Goal: Navigation & Orientation: Find specific page/section

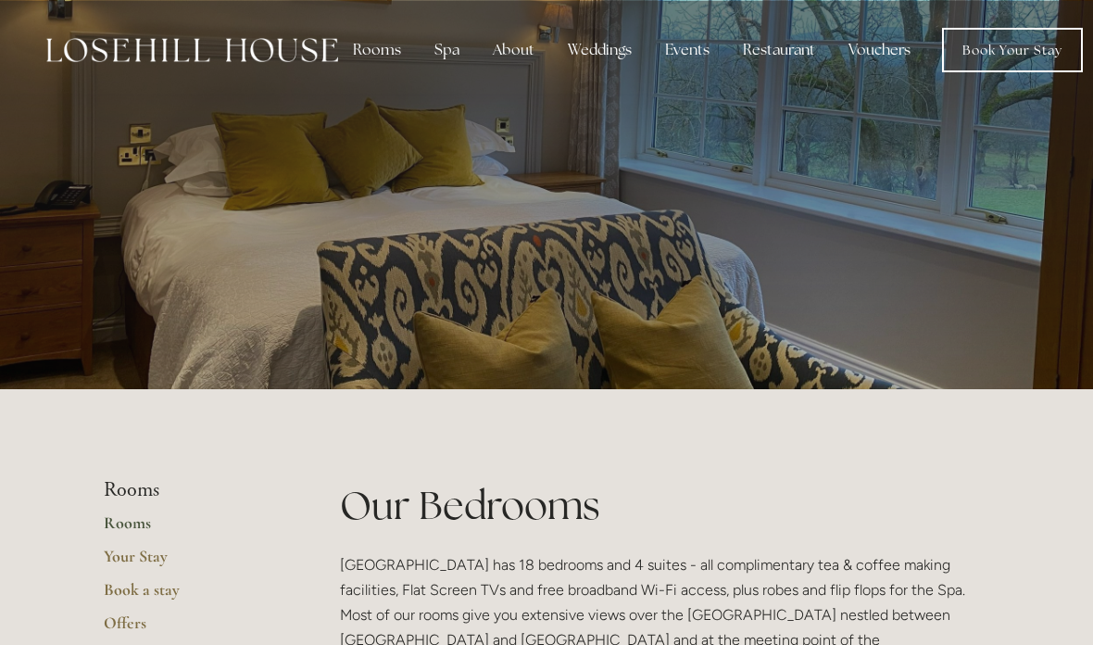
click at [1006, 260] on div at bounding box center [546, 194] width 1093 height 389
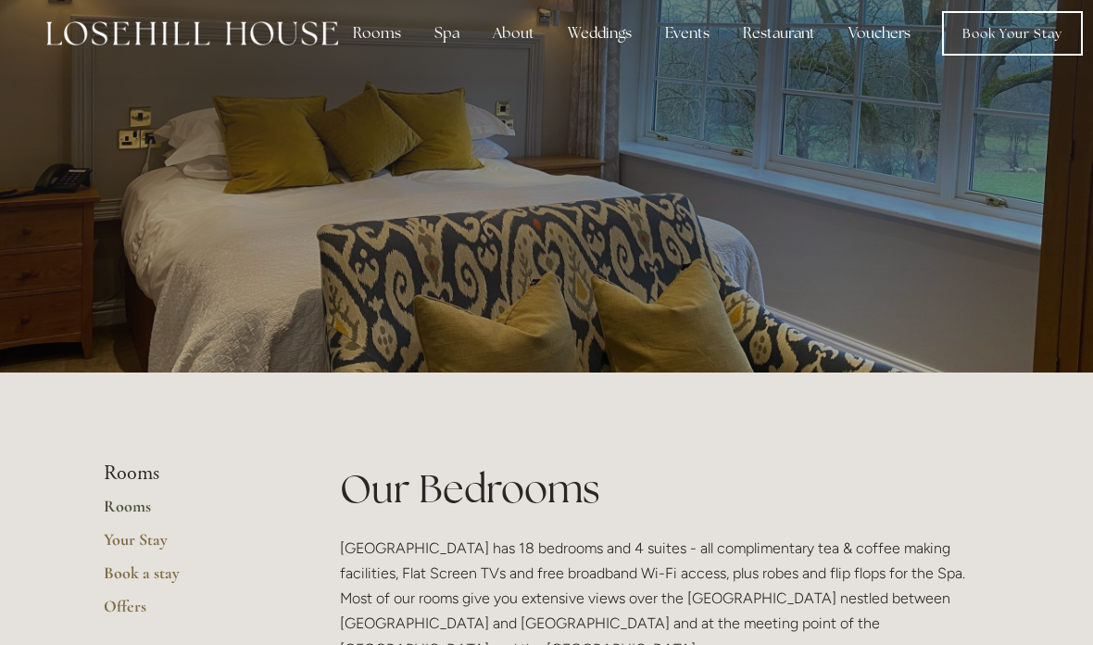
scroll to position [2, 0]
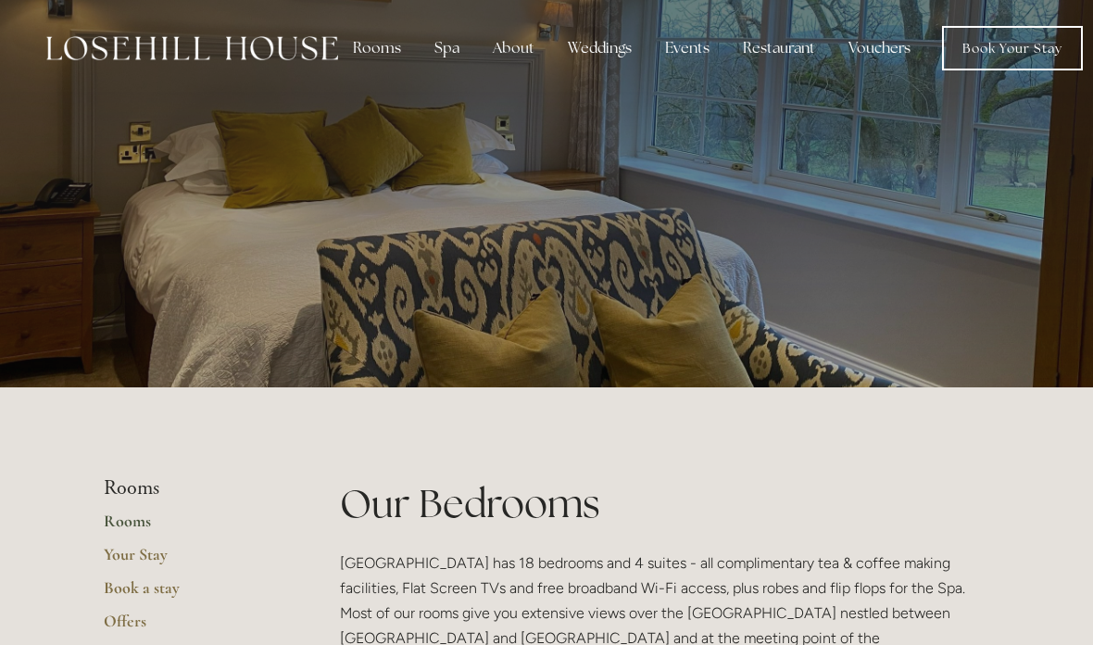
click at [134, 523] on link "Rooms" at bounding box center [192, 526] width 177 height 33
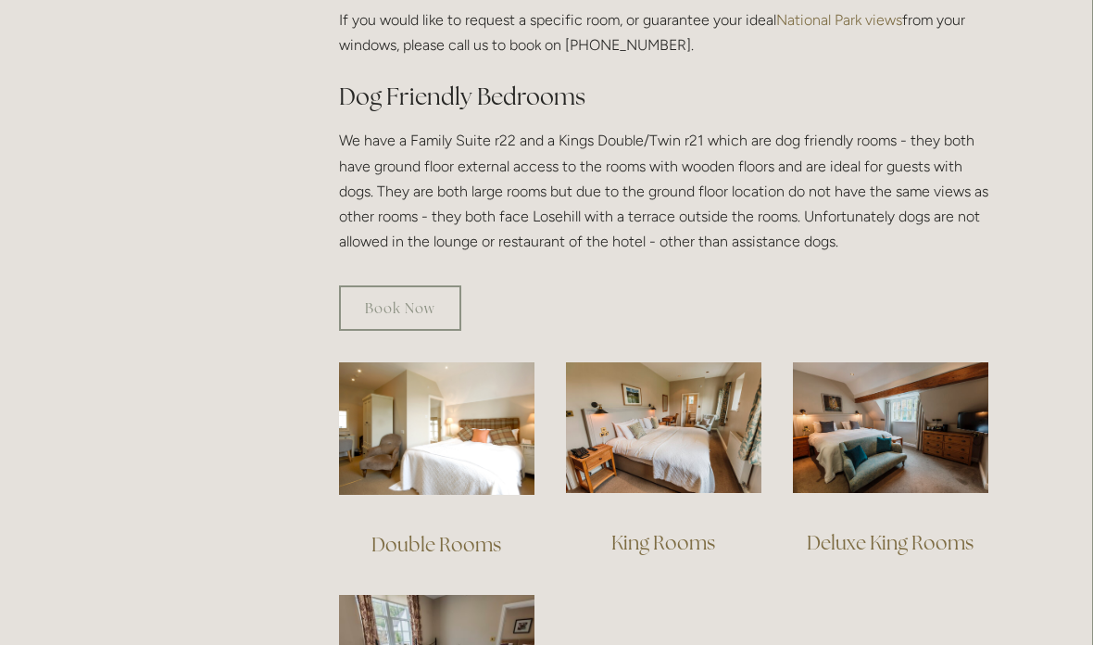
scroll to position [1000, 1]
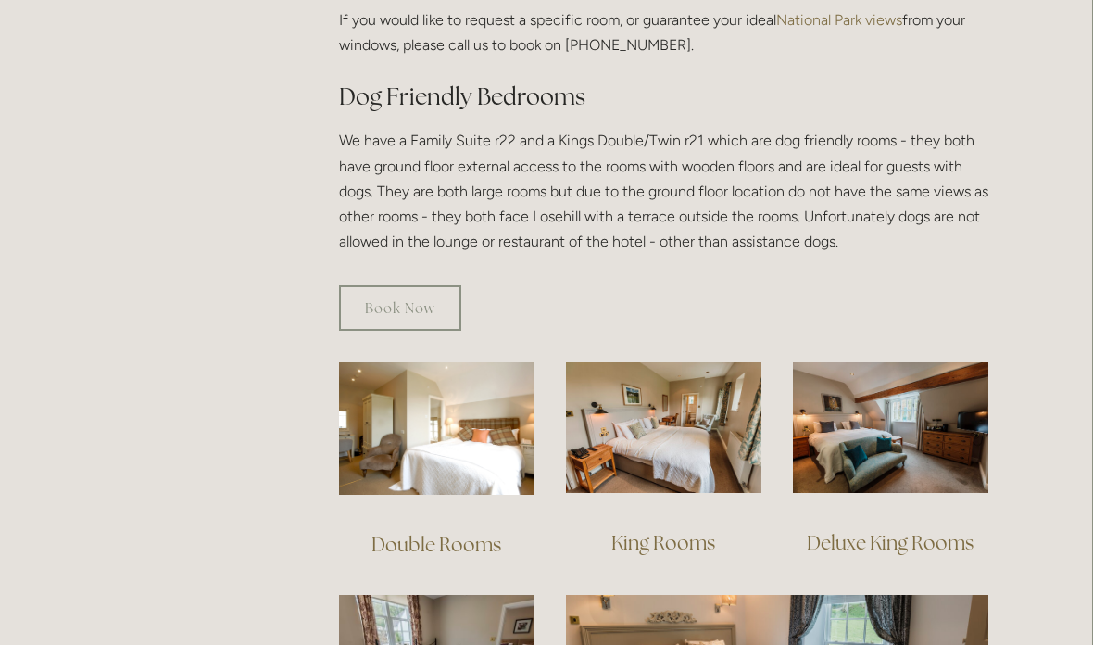
click at [432, 413] on img at bounding box center [436, 428] width 195 height 132
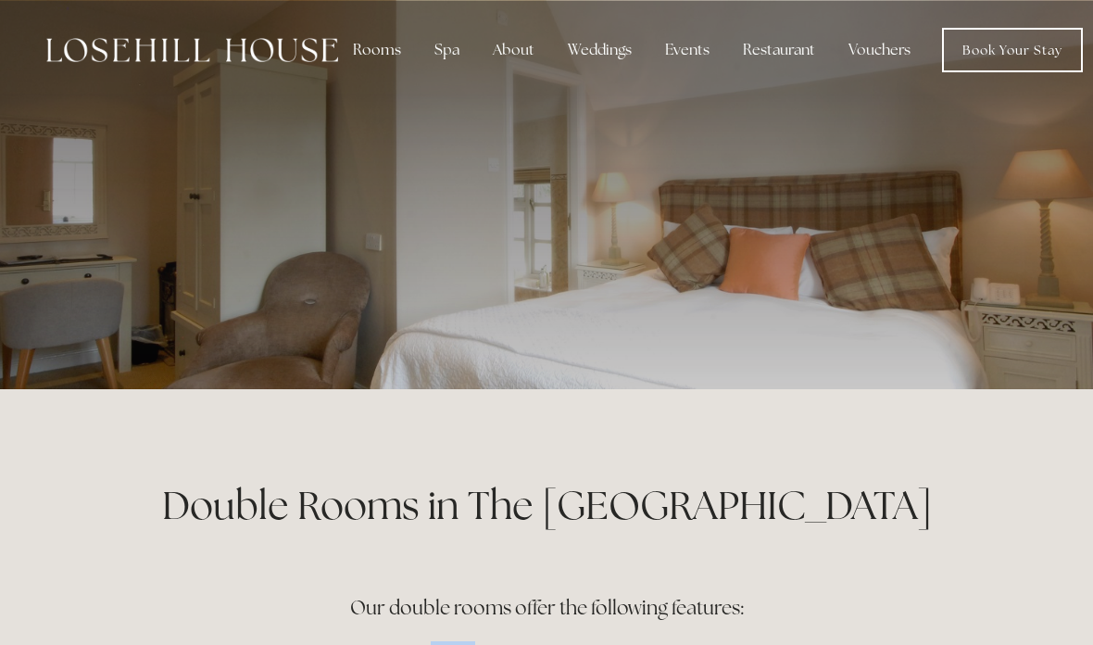
click at [371, 58] on div "Rooms" at bounding box center [377, 49] width 78 height 37
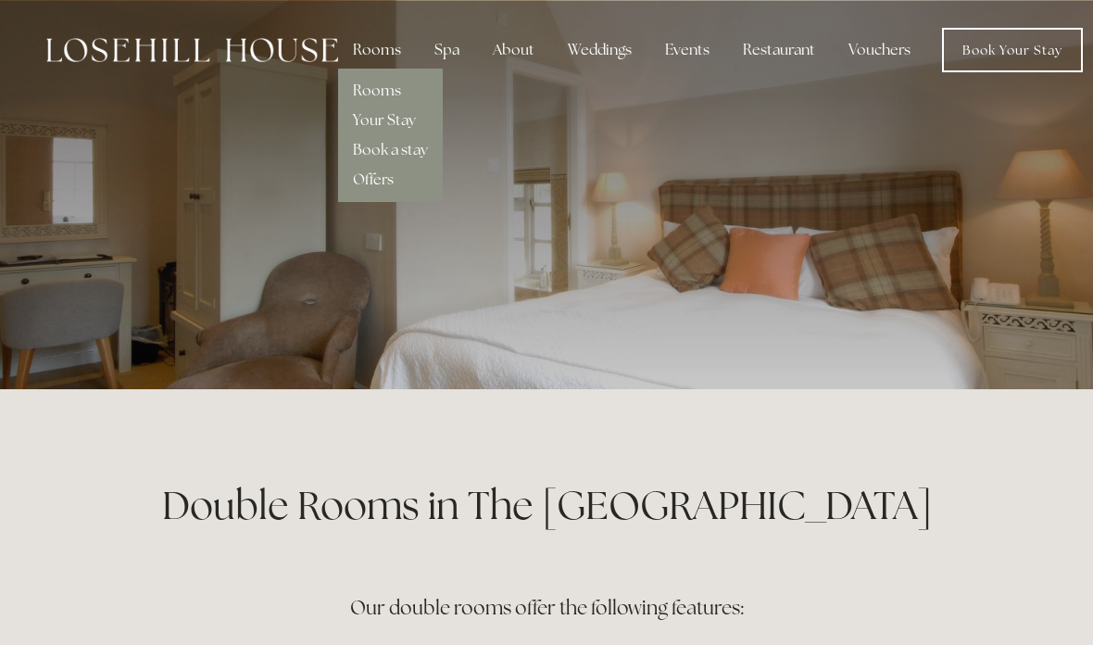
click at [377, 76] on div "Rooms" at bounding box center [390, 84] width 75 height 30
click at [397, 90] on link "Rooms" at bounding box center [377, 90] width 48 height 19
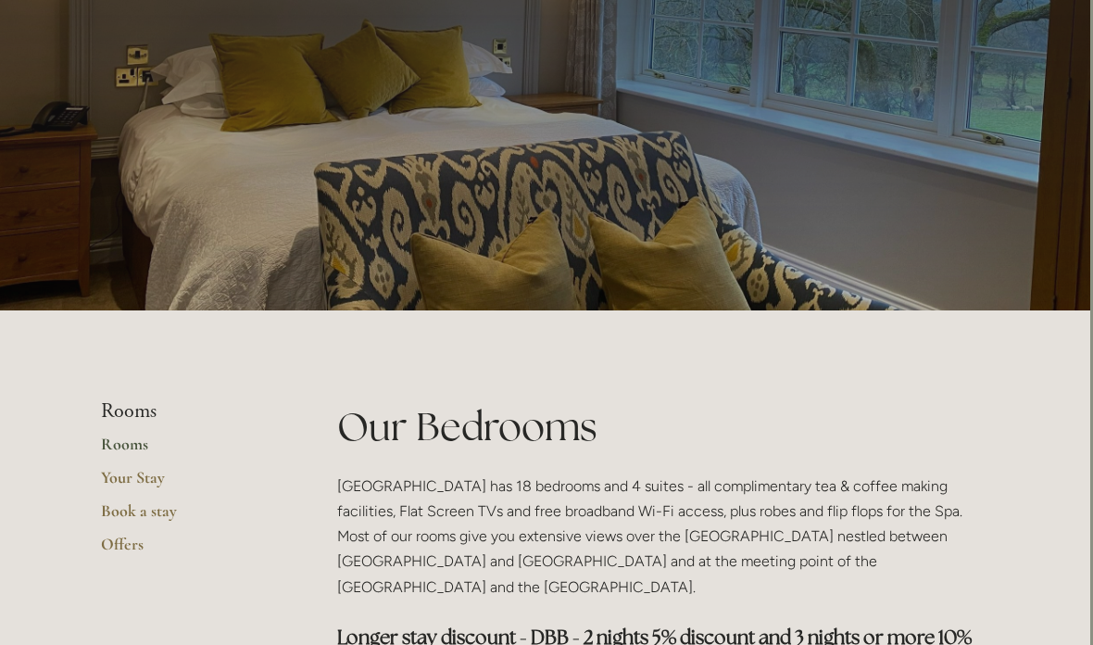
scroll to position [0, 2]
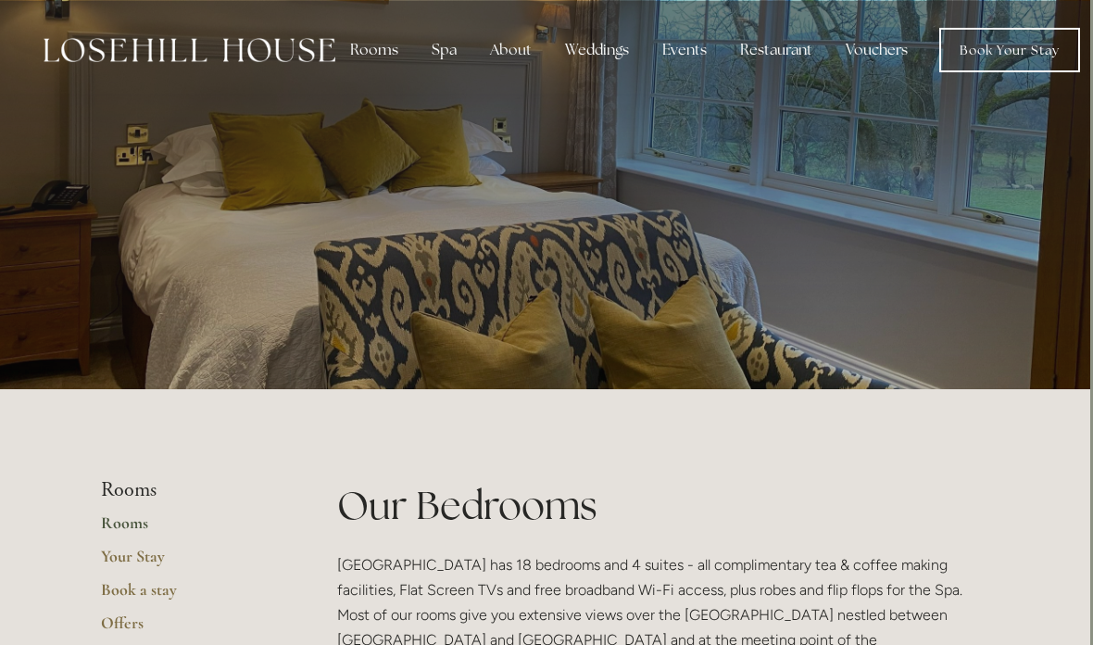
click at [438, 42] on div "Spa" at bounding box center [445, 49] width 55 height 37
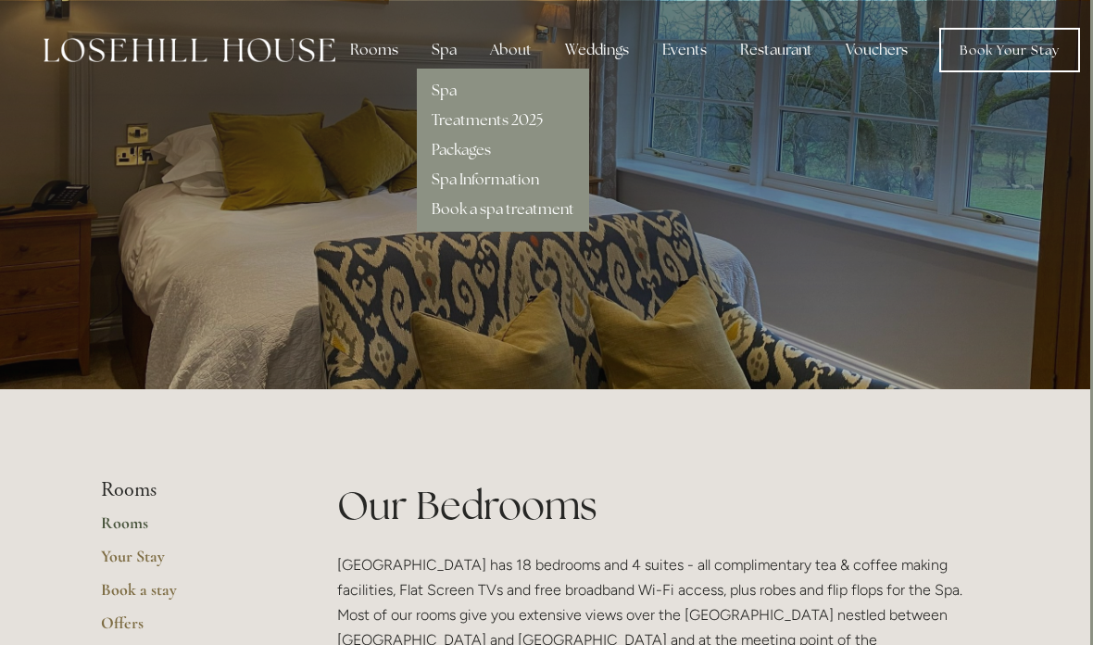
click at [432, 82] on link "Spa" at bounding box center [444, 90] width 25 height 19
click at [610, 36] on div "Weddings" at bounding box center [597, 49] width 94 height 37
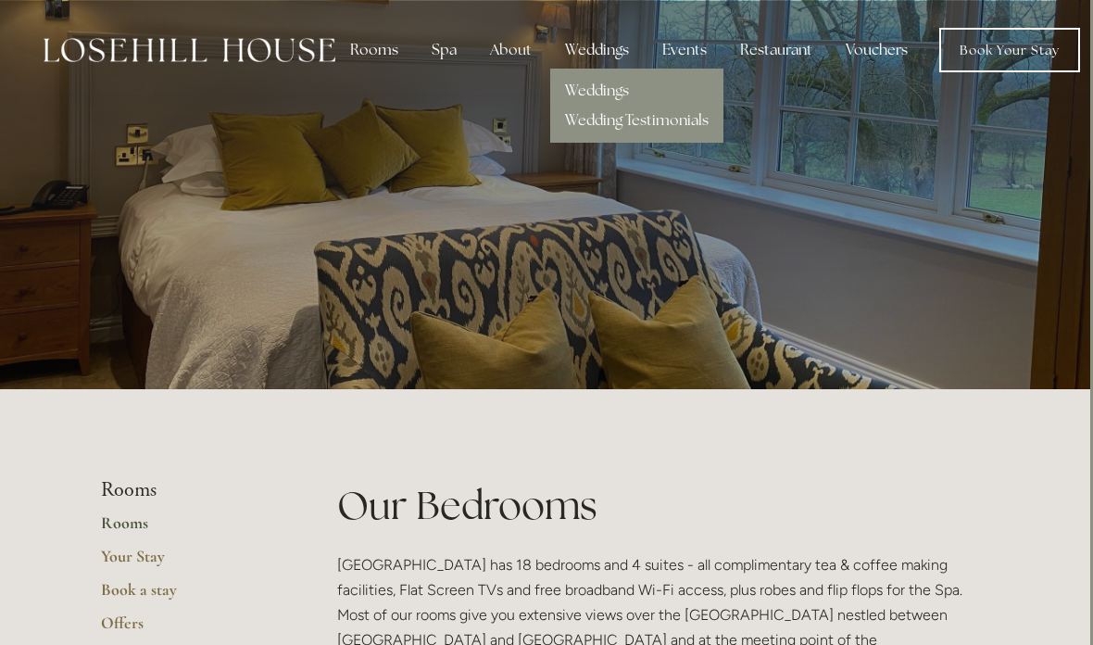
click at [565, 86] on link "Weddings" at bounding box center [597, 90] width 64 height 19
click at [805, 52] on div "Restaurant" at bounding box center [776, 49] width 102 height 37
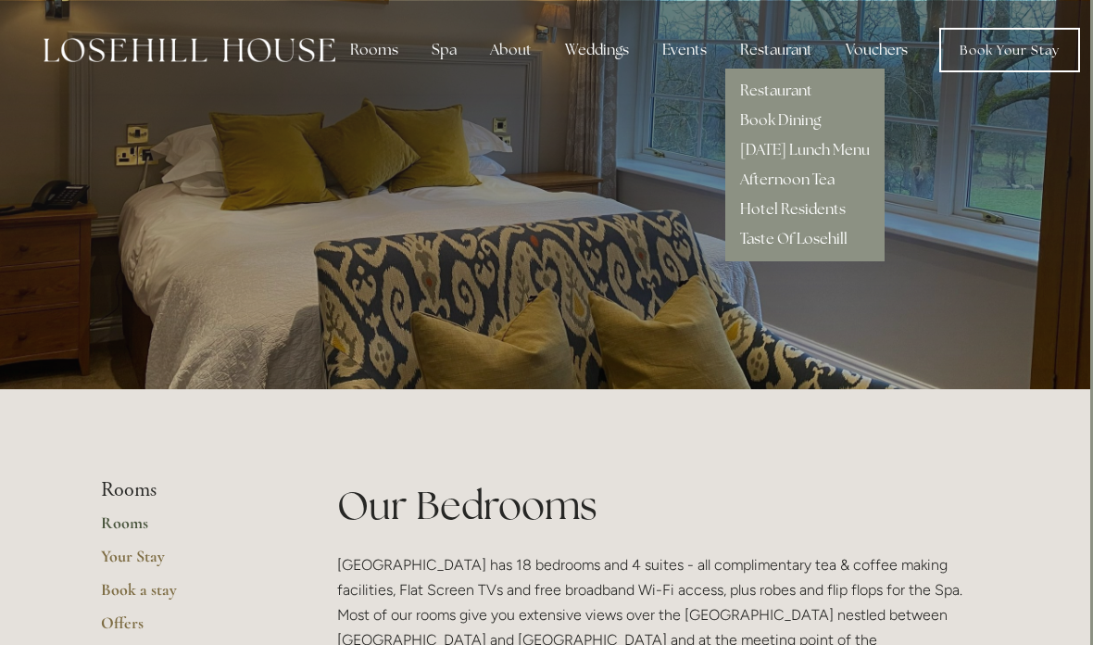
click at [766, 57] on div "Restaurant" at bounding box center [776, 49] width 102 height 37
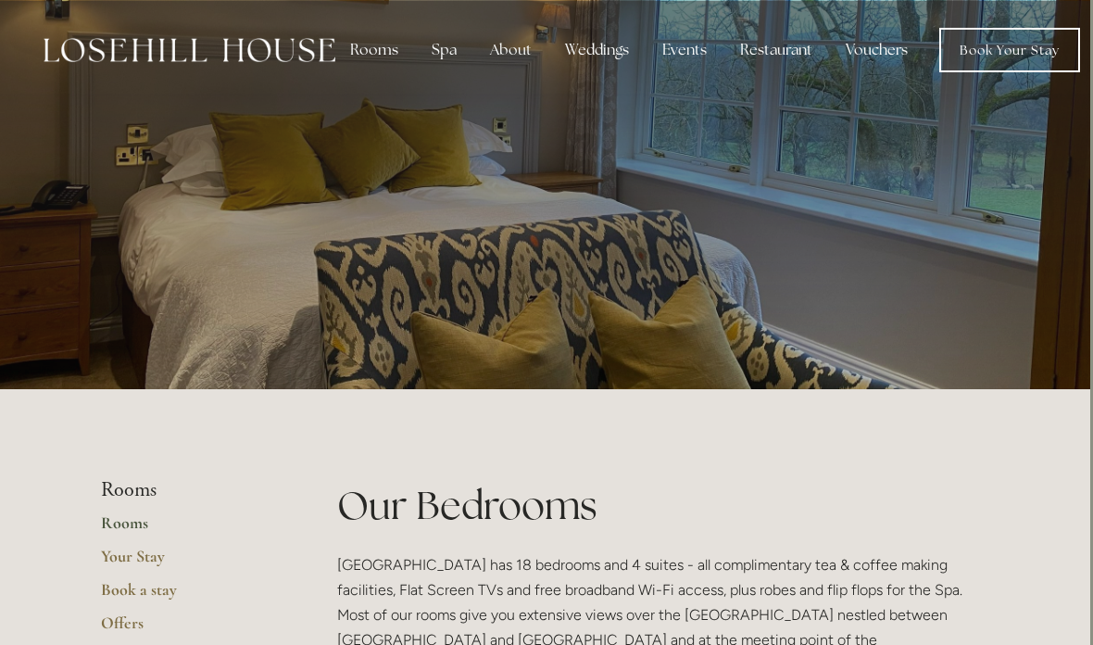
click at [790, 56] on div "Restaurant" at bounding box center [776, 49] width 102 height 37
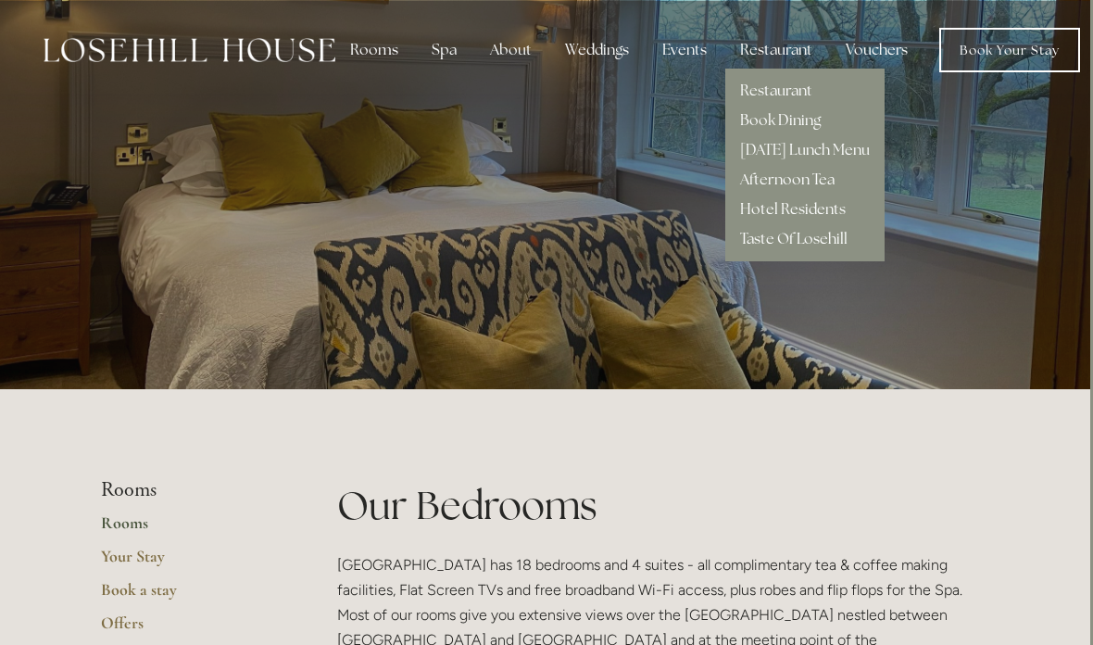
click at [851, 151] on link "[DATE] Lunch Menu" at bounding box center [805, 149] width 130 height 19
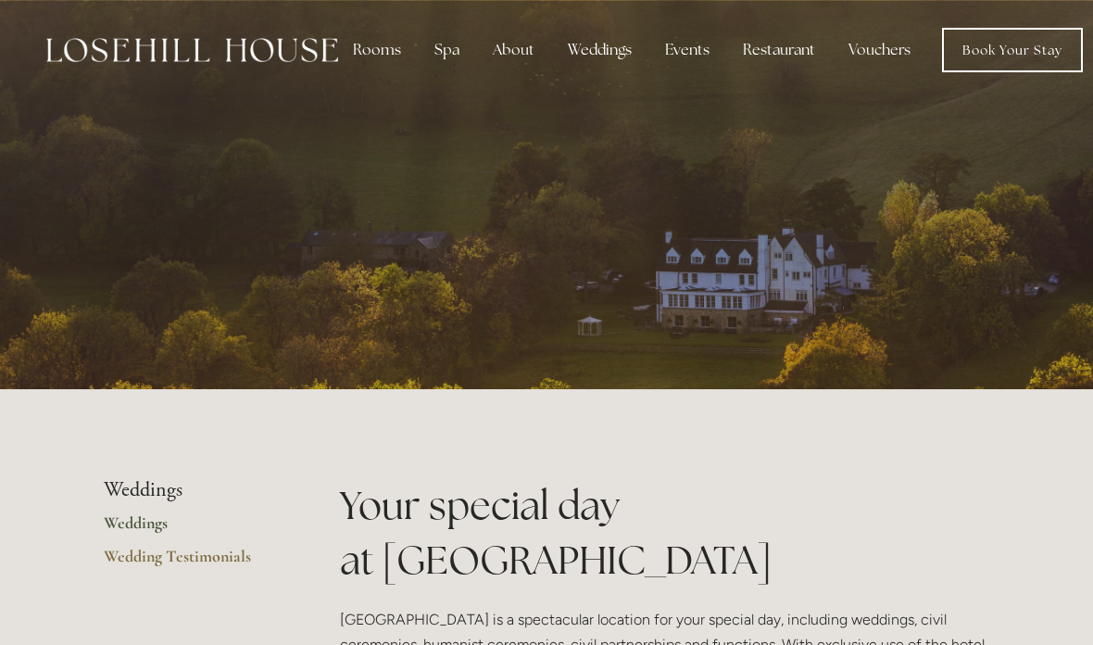
scroll to position [0, 13]
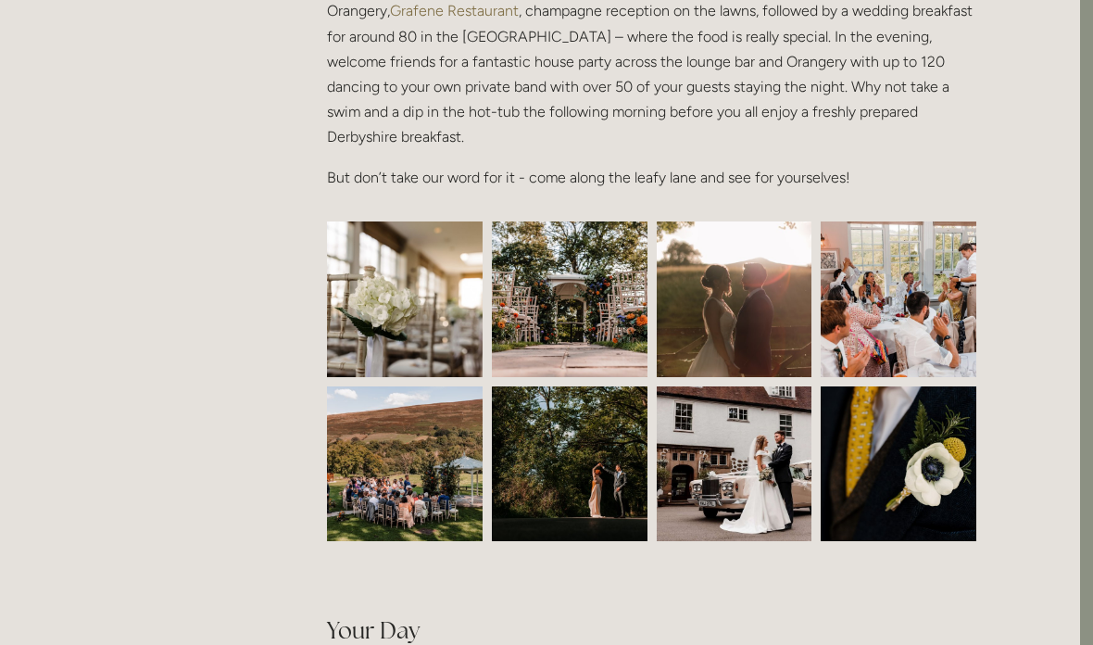
click at [379, 304] on img at bounding box center [404, 300] width 233 height 156
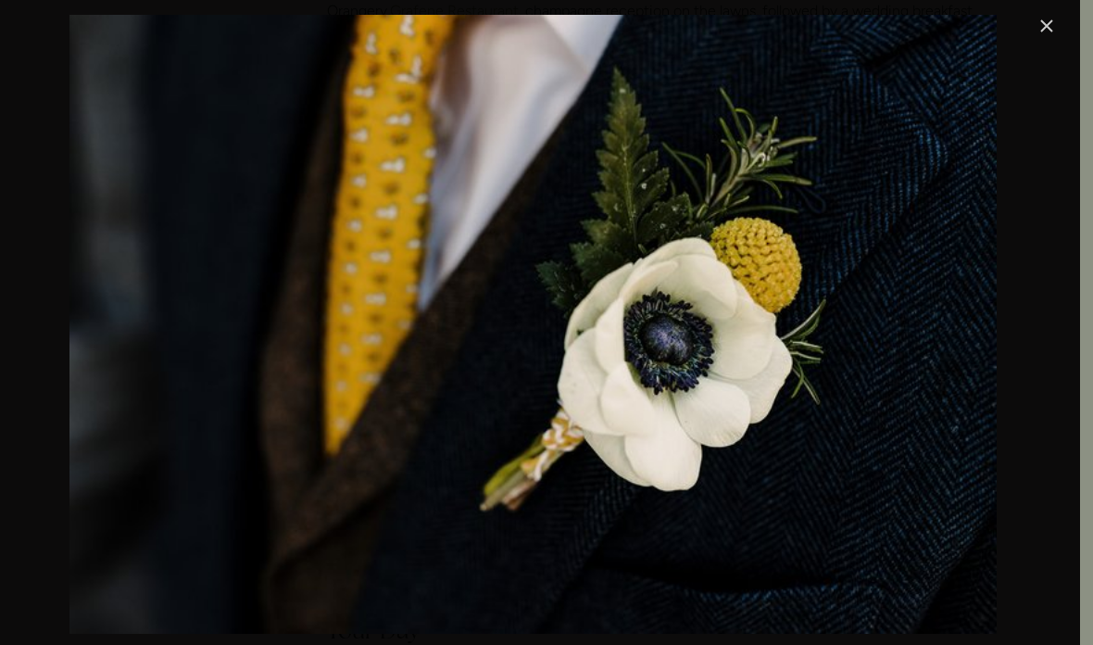
scroll to position [798, 13]
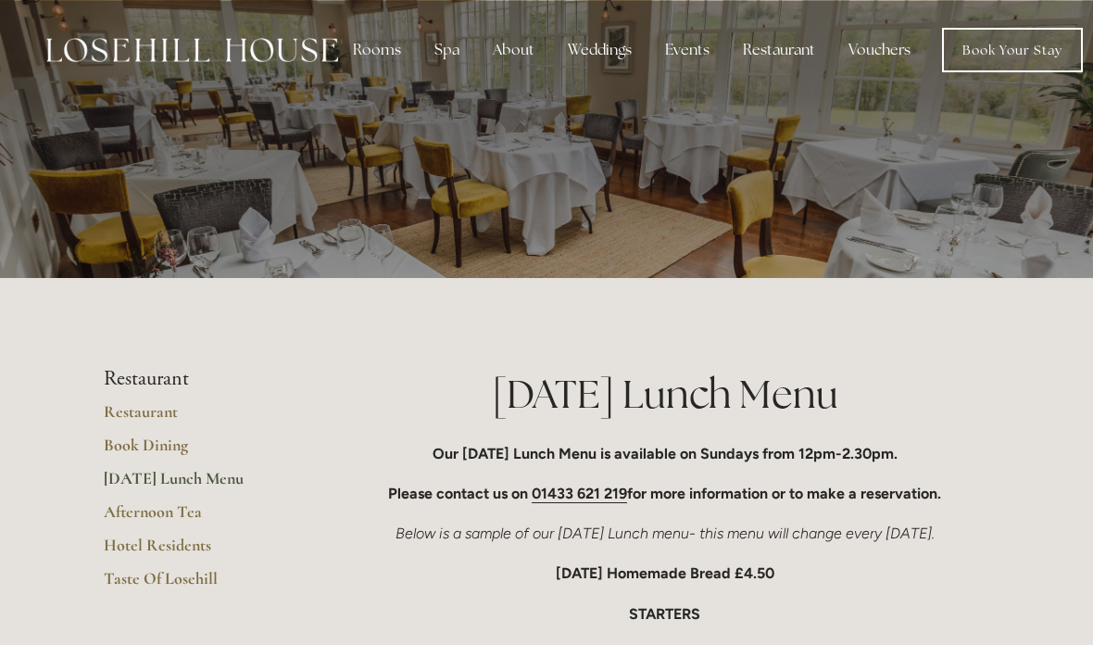
click at [1006, 49] on link "Book Your Stay" at bounding box center [1012, 50] width 141 height 44
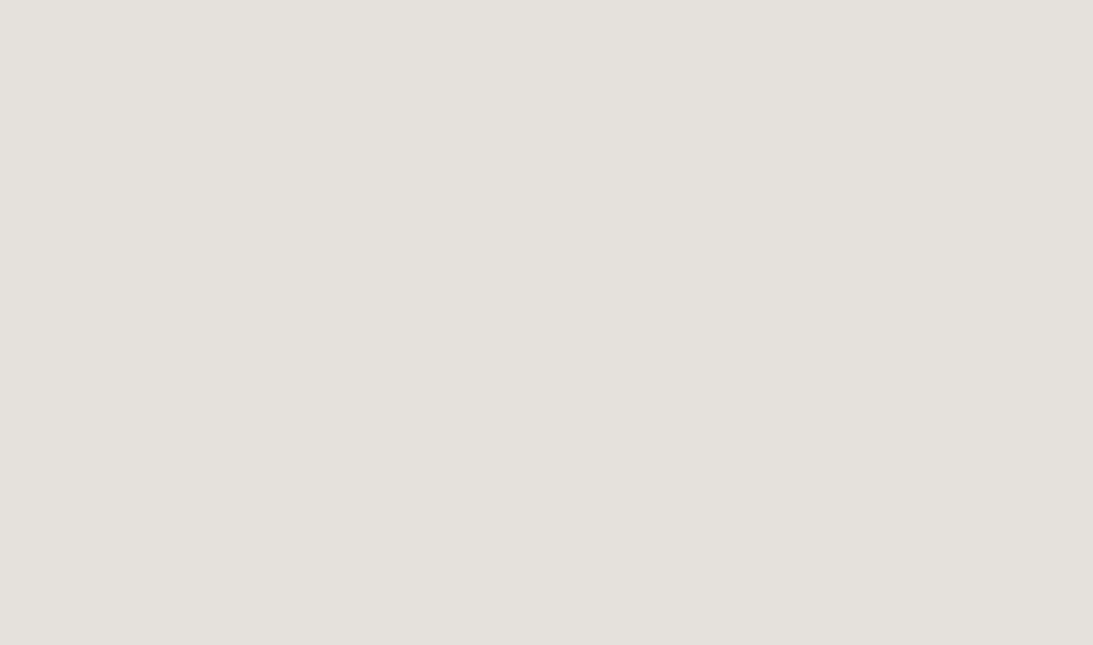
scroll to position [213, 0]
